Goal: Information Seeking & Learning: Understand process/instructions

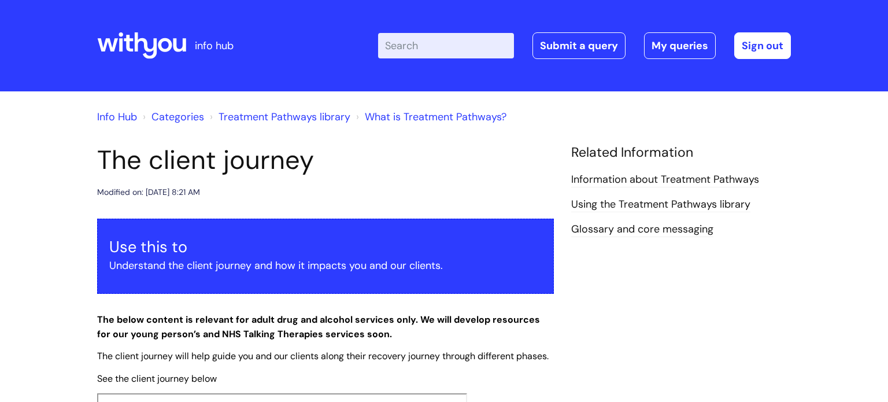
click at [413, 46] on input "Enter your search term here..." at bounding box center [446, 45] width 136 height 25
click at [420, 50] on input "Enter your search term here..." at bounding box center [446, 45] width 136 height 25
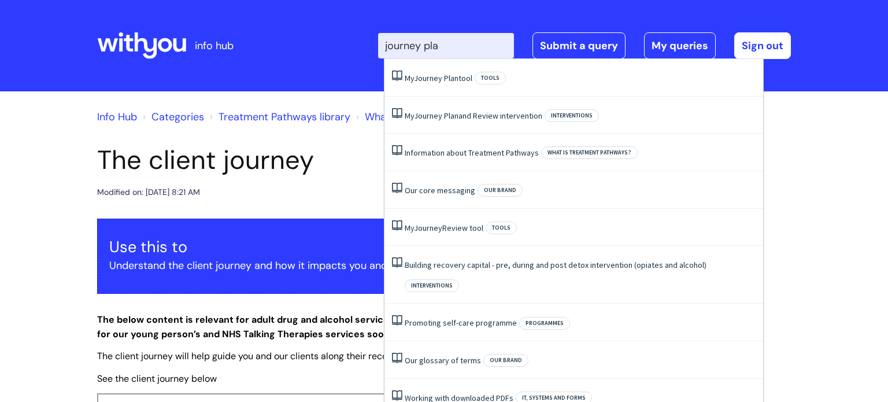
type input "journey plan"
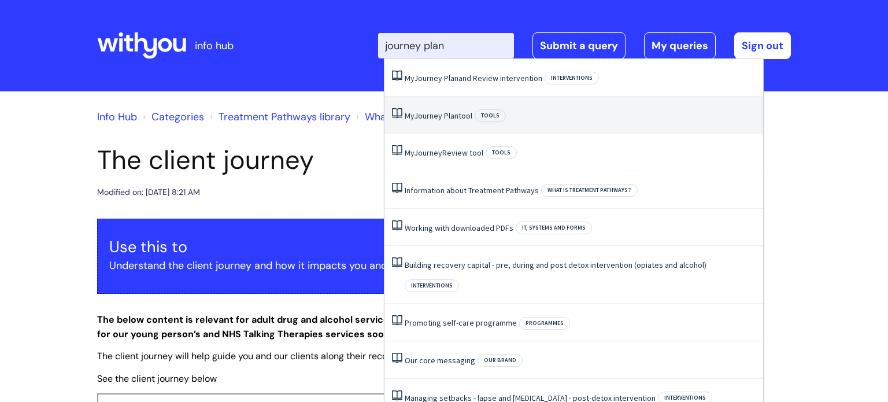
click at [452, 117] on span "Plan" at bounding box center [451, 115] width 14 height 10
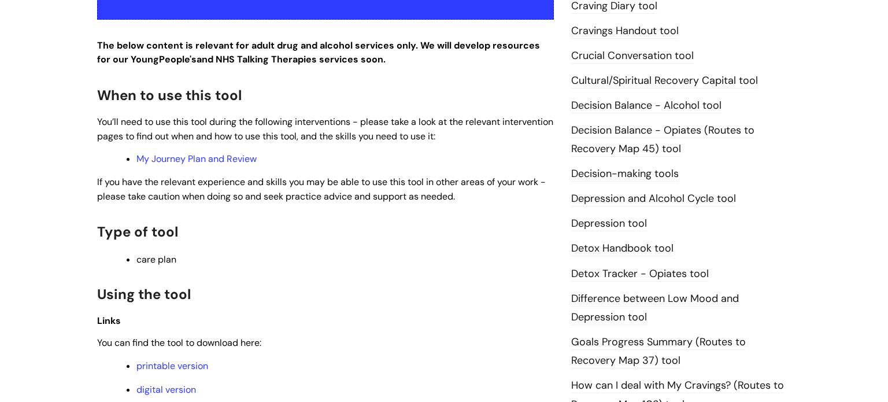
scroll to position [698, 0]
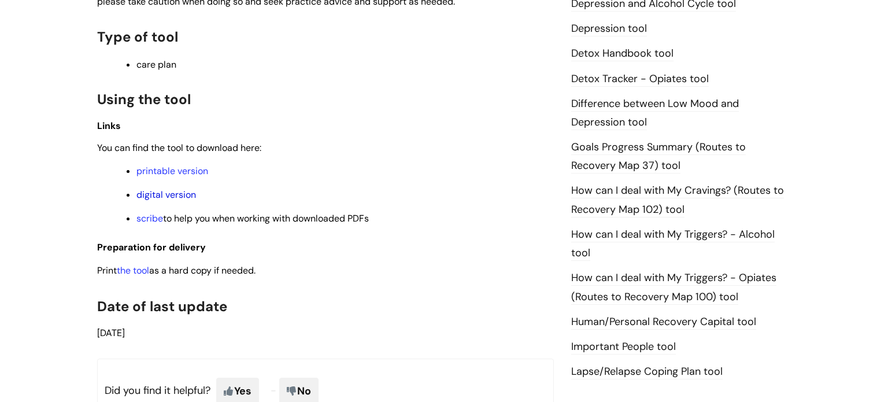
click at [177, 195] on link "digital version" at bounding box center [166, 194] width 60 height 12
